Goal: Transaction & Acquisition: Download file/media

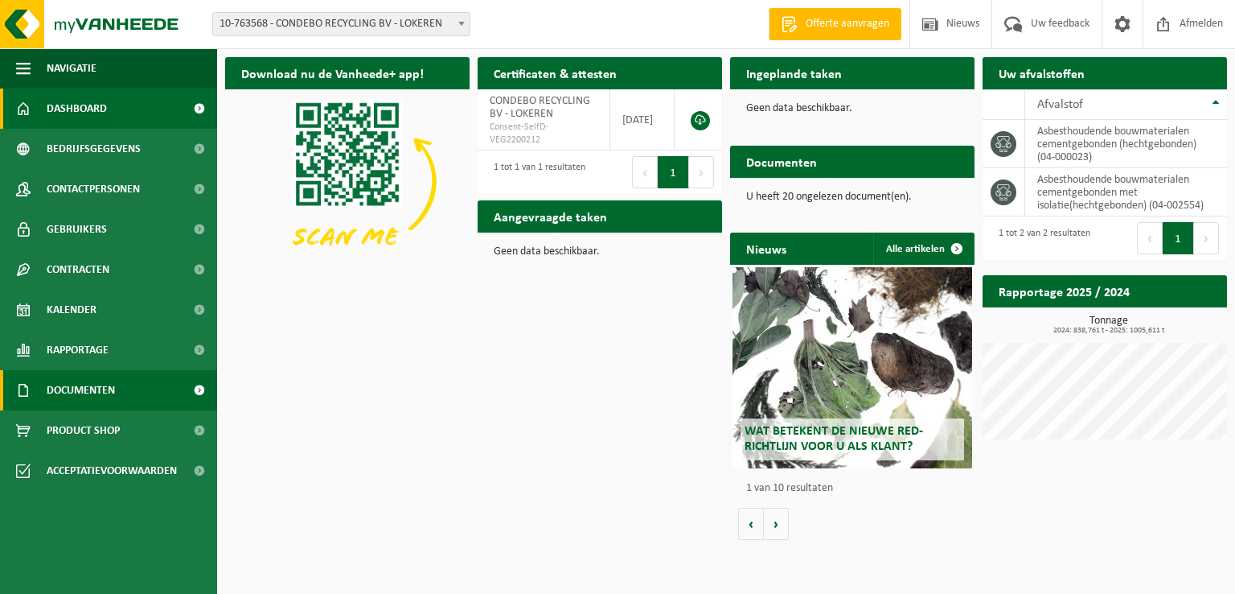
click at [77, 388] on span "Documenten" at bounding box center [81, 390] width 68 height 40
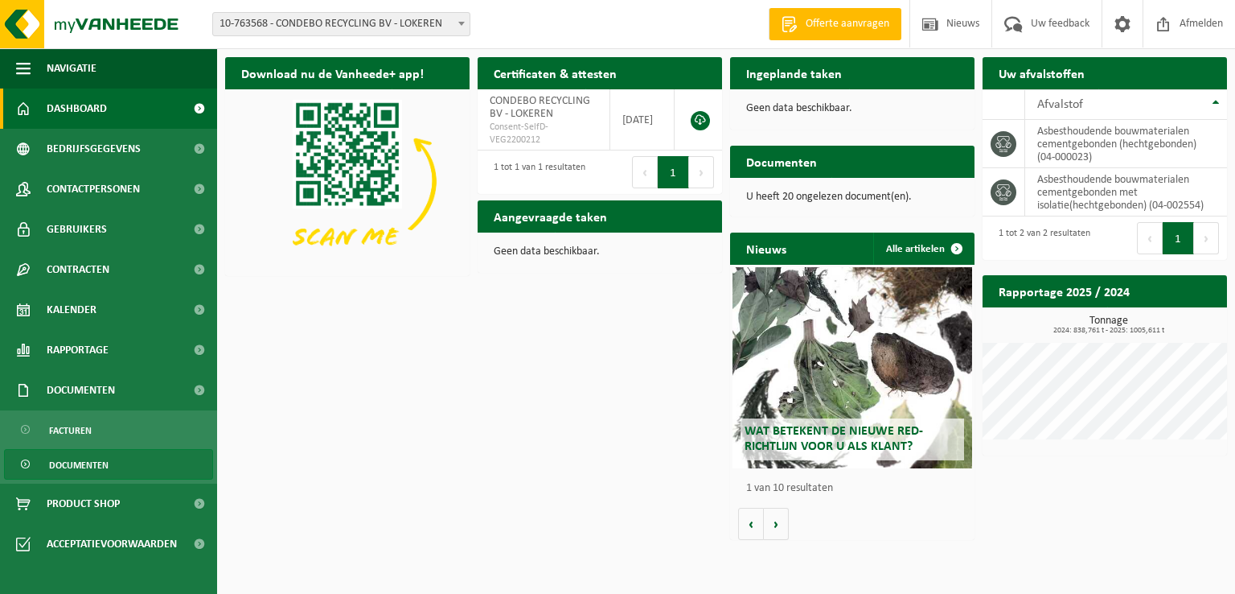
click at [85, 466] on span "Documenten" at bounding box center [79, 465] width 60 height 31
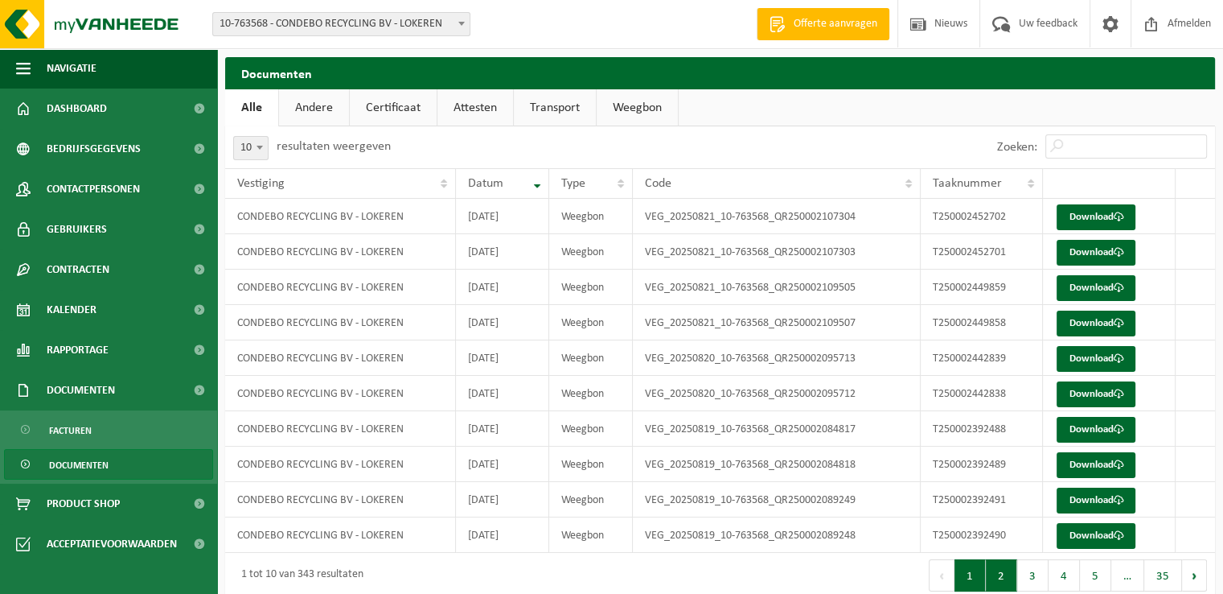
click at [1002, 573] on button "2" at bounding box center [1001, 575] width 31 height 32
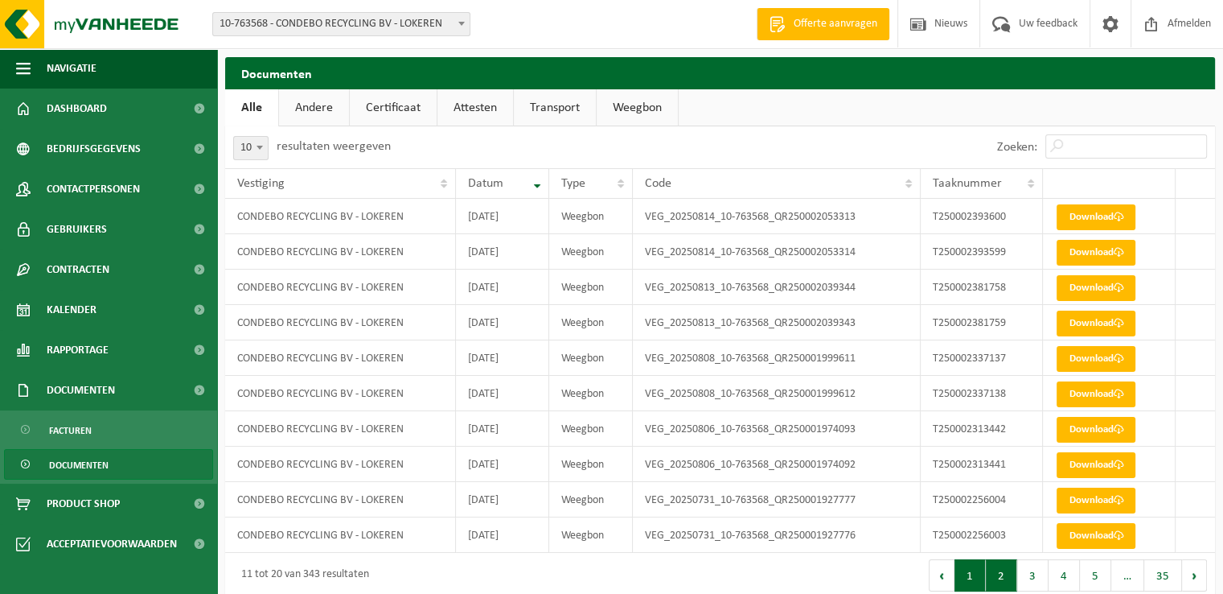
click at [976, 573] on button "1" at bounding box center [970, 575] width 31 height 32
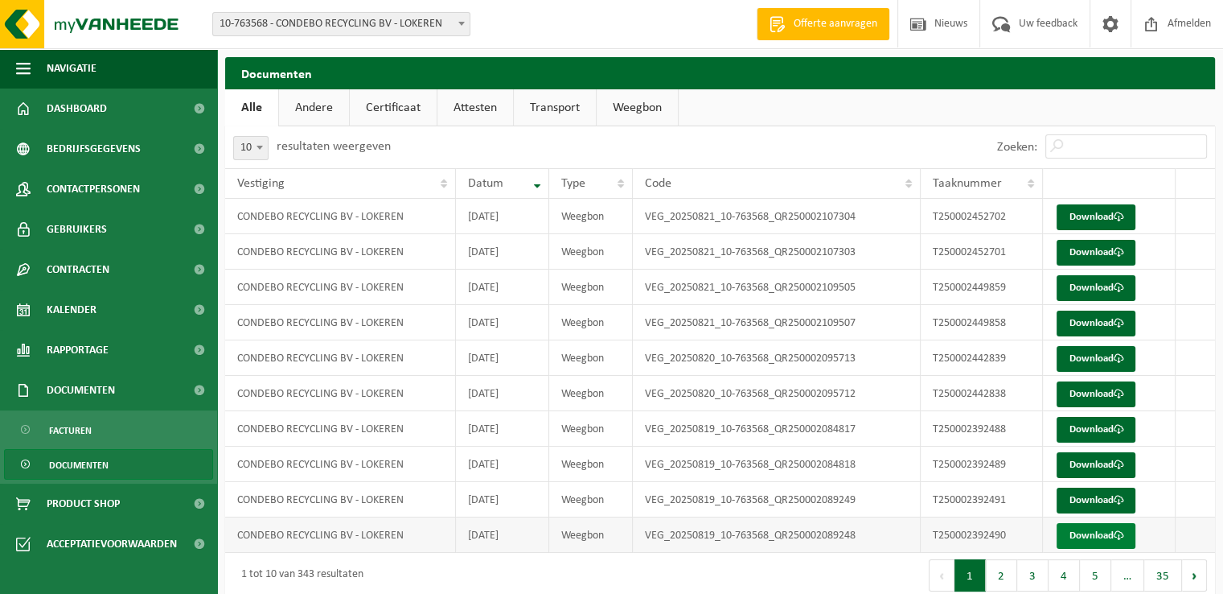
click at [1087, 532] on link "Download" at bounding box center [1096, 536] width 79 height 26
click at [1084, 499] on link "Download" at bounding box center [1096, 500] width 79 height 26
click at [1106, 458] on link "Download" at bounding box center [1096, 465] width 79 height 26
click at [1087, 425] on link "Download" at bounding box center [1096, 430] width 79 height 26
